Goal: Task Accomplishment & Management: Manage account settings

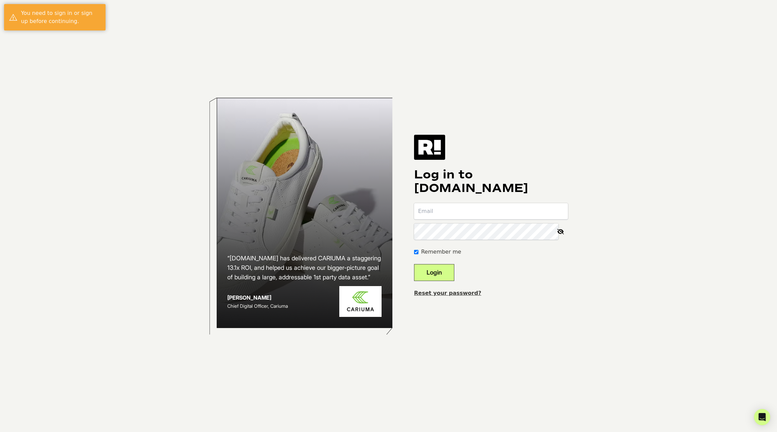
click at [443, 206] on input "email" at bounding box center [491, 211] width 154 height 16
type input "[PERSON_NAME][EMAIL_ADDRESS][DOMAIN_NAME]"
click at [460, 292] on link "Reset your password?" at bounding box center [447, 293] width 67 height 6
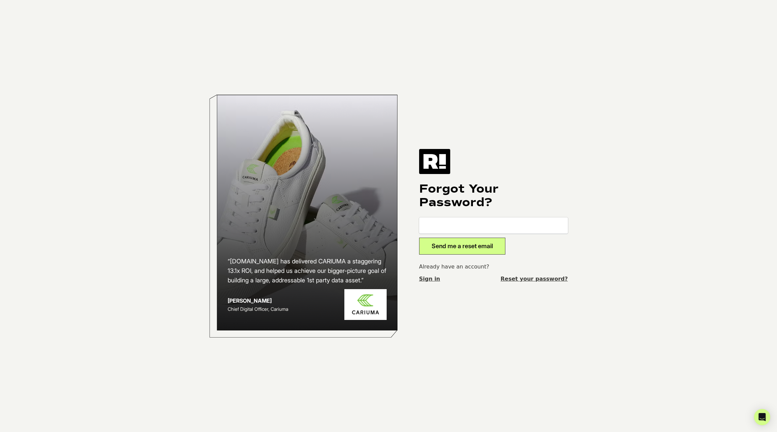
click at [450, 223] on input "email" at bounding box center [493, 225] width 149 height 16
type input "hannah@carvedesigns.com"
click at [470, 247] on button "Send me a reset email" at bounding box center [462, 246] width 86 height 17
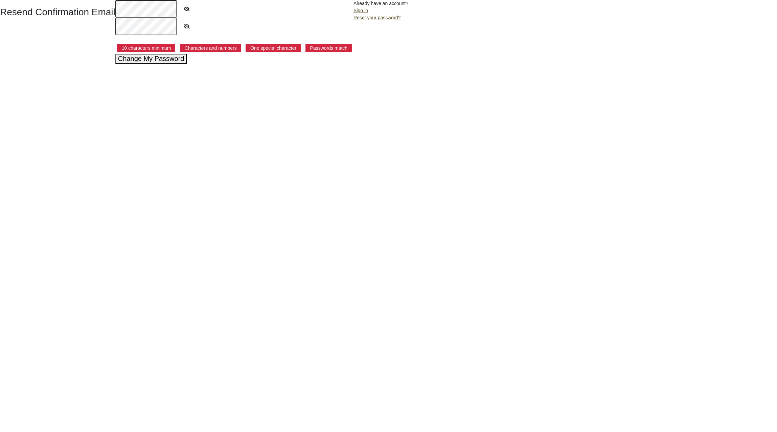
click at [184, 8] on icon at bounding box center [186, 9] width 17 height 16
click at [186, 22] on icon at bounding box center [186, 27] width 17 height 16
click at [186, 9] on icon at bounding box center [186, 9] width 16 height 16
click at [156, 61] on button "Change My Password" at bounding box center [151, 59] width 72 height 10
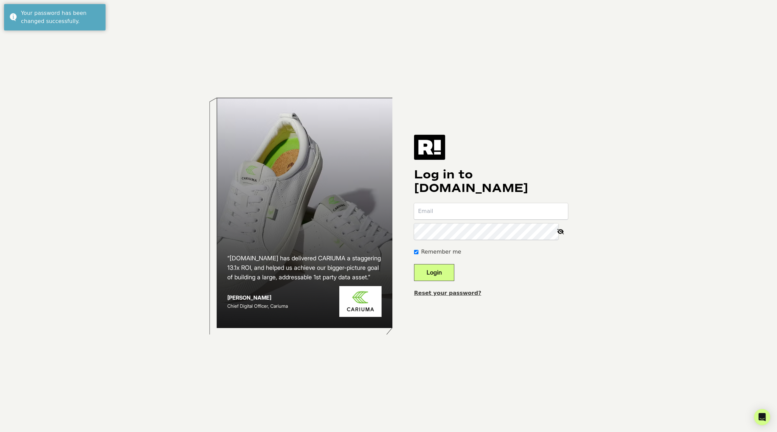
click at [483, 210] on input "email" at bounding box center [491, 211] width 154 height 16
type input "hannah@carvedesigns.com"
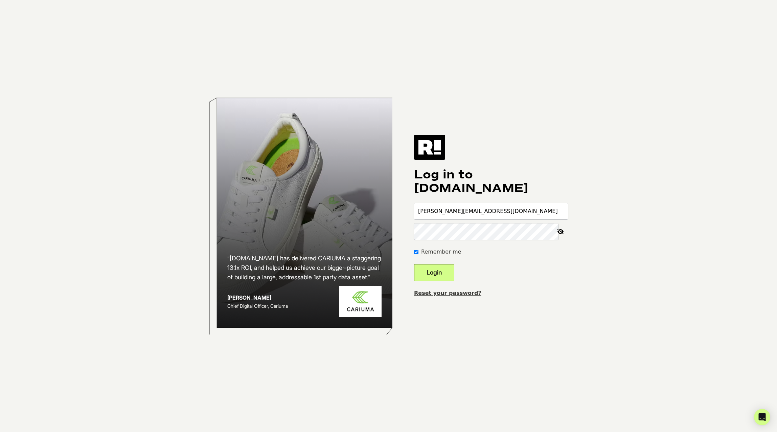
click at [414, 264] on button "Login" at bounding box center [434, 272] width 40 height 17
